Goal: Task Accomplishment & Management: Use online tool/utility

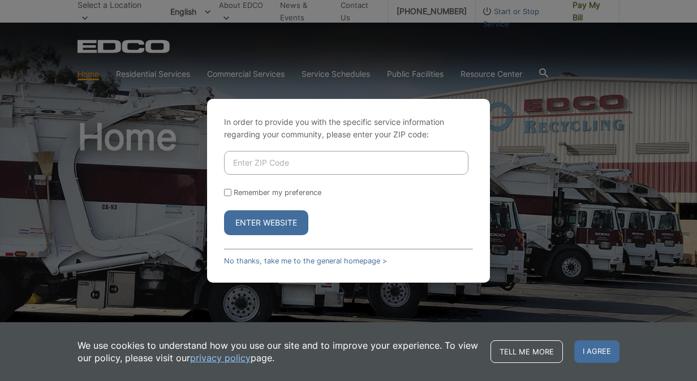
click at [273, 166] on input "Enter ZIP Code" at bounding box center [346, 163] width 244 height 24
type input "92024"
click at [267, 224] on button "Enter Website" at bounding box center [266, 222] width 84 height 25
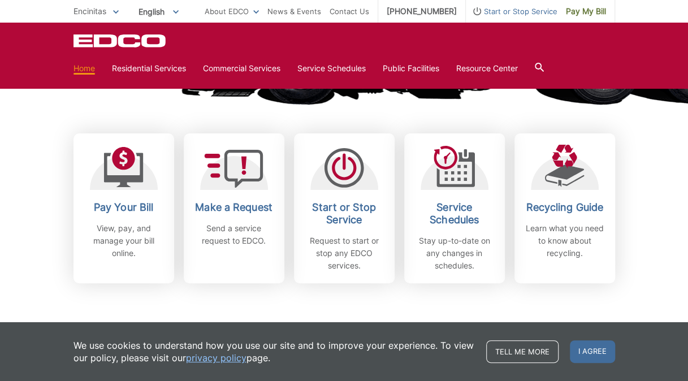
scroll to position [249, 0]
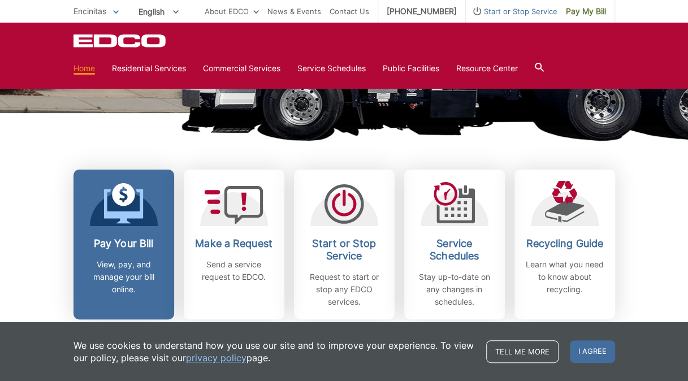
click at [130, 243] on h2 "Pay Your Bill" at bounding box center [124, 244] width 84 height 12
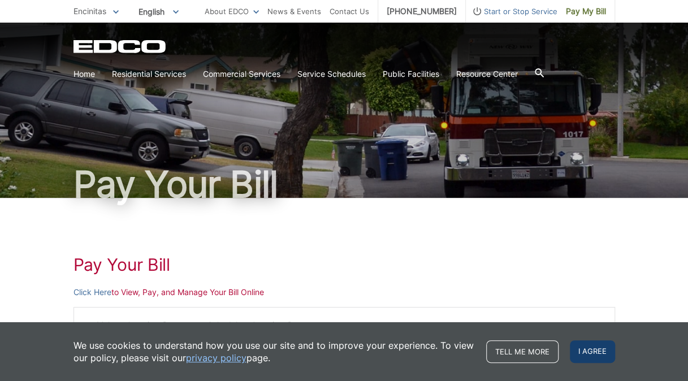
click at [597, 356] on span "I agree" at bounding box center [592, 352] width 45 height 23
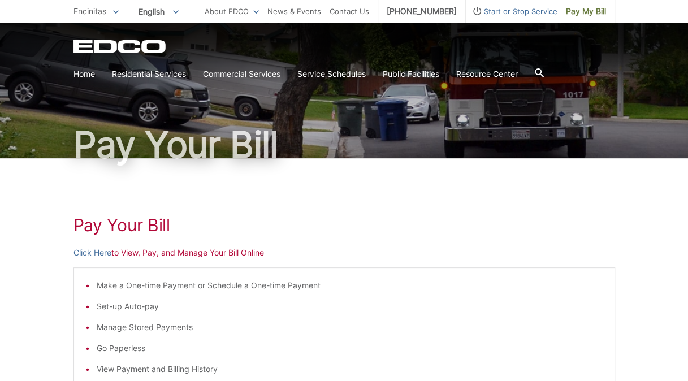
scroll to position [37, 0]
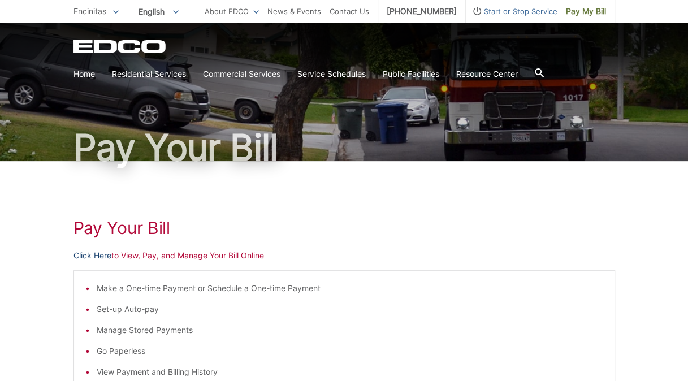
click at [98, 256] on link "Click Here" at bounding box center [93, 255] width 38 height 12
